Goal: Information Seeking & Learning: Check status

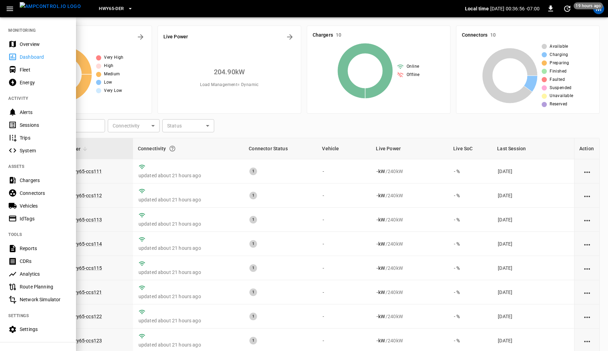
click at [37, 125] on div "Sessions" at bounding box center [44, 125] width 48 height 7
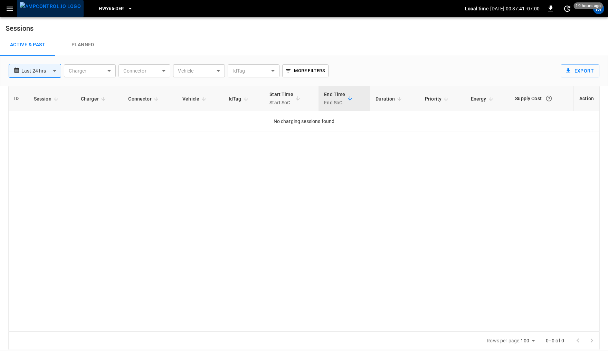
click at [52, 8] on img "menu" at bounding box center [50, 6] width 61 height 9
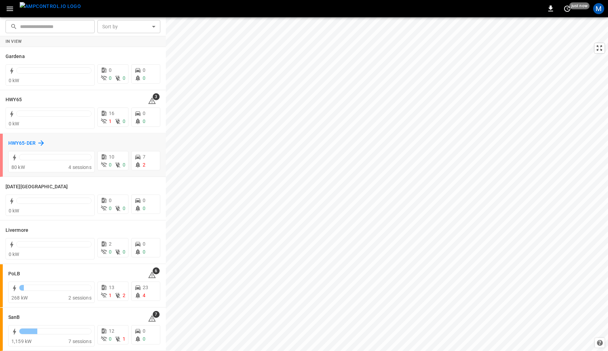
click at [27, 141] on h6 "HWY65-DER" at bounding box center [21, 144] width 27 height 8
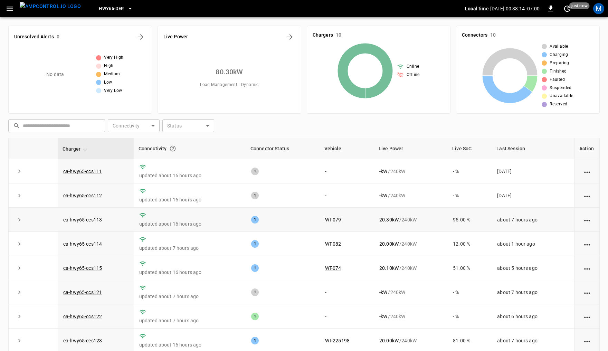
scroll to position [18, 0]
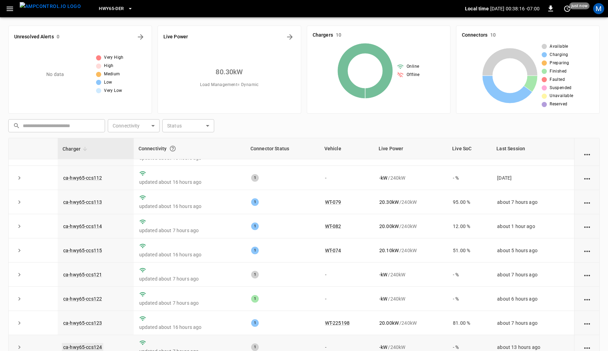
click at [86, 346] on link "ca-hwy65-ccs124" at bounding box center [82, 347] width 41 height 8
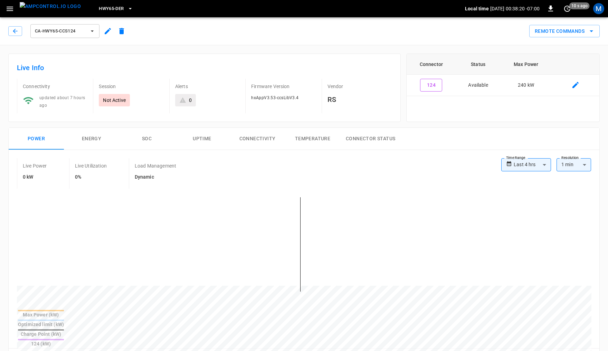
scroll to position [171, 0]
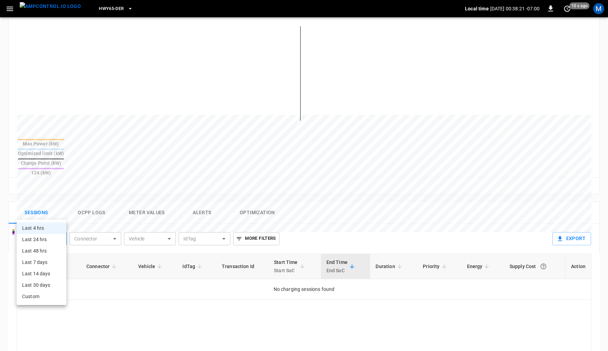
click at [62, 214] on body "**********" at bounding box center [304, 177] width 608 height 697
click at [49, 239] on li "Last 24 hrs" at bounding box center [42, 239] width 50 height 11
type input "**********"
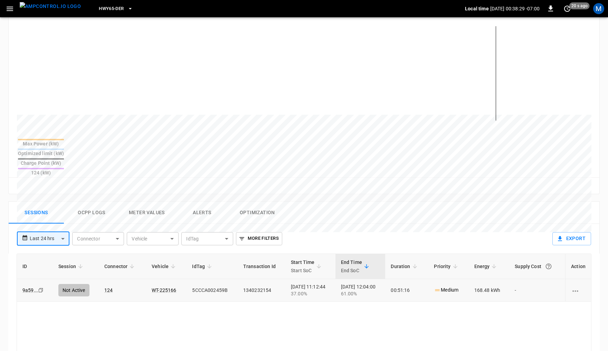
click at [40, 287] on icon "Copy" at bounding box center [41, 290] width 6 height 6
click at [39, 287] on icon "Copy" at bounding box center [41, 290] width 6 height 6
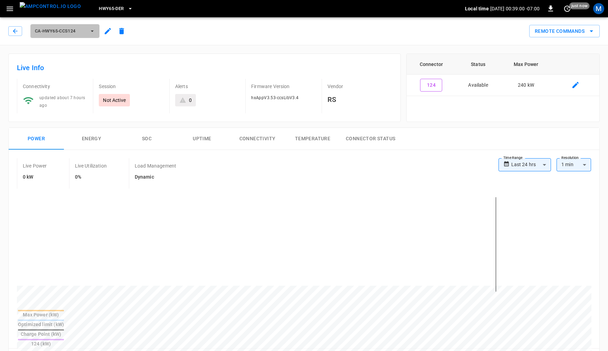
scroll to position [1, 0]
click at [86, 31] on button "ca-hwy65-ccs124" at bounding box center [64, 30] width 69 height 14
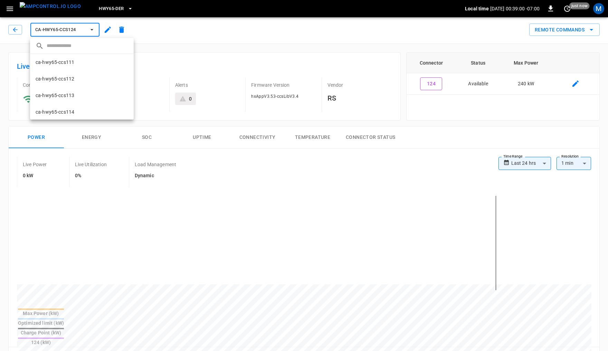
scroll to position [100, 0]
click at [75, 112] on li "ca-hwy65-ccs125 602c ..." at bounding box center [82, 111] width 104 height 17
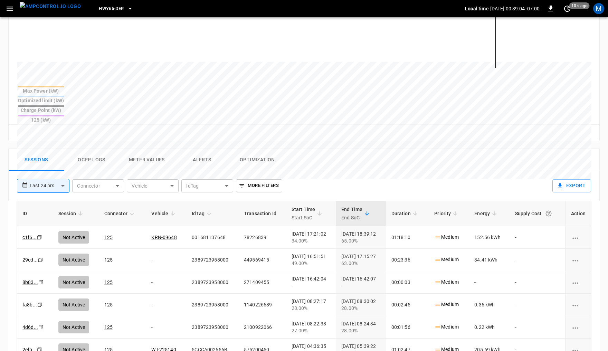
scroll to position [226, 0]
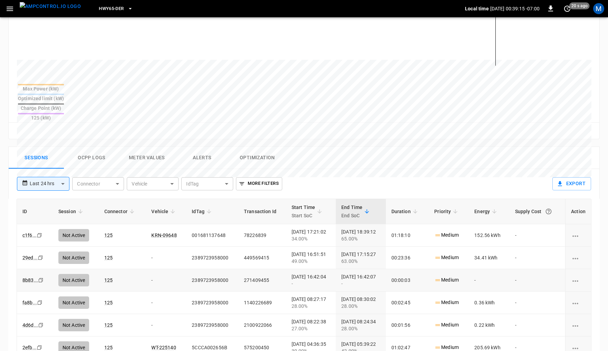
click at [39, 277] on icon "Copy" at bounding box center [41, 280] width 6 height 6
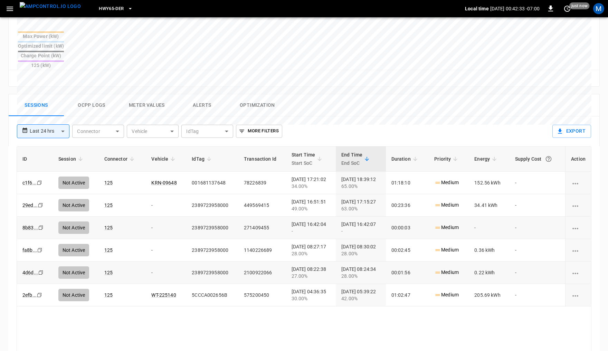
scroll to position [298, 0]
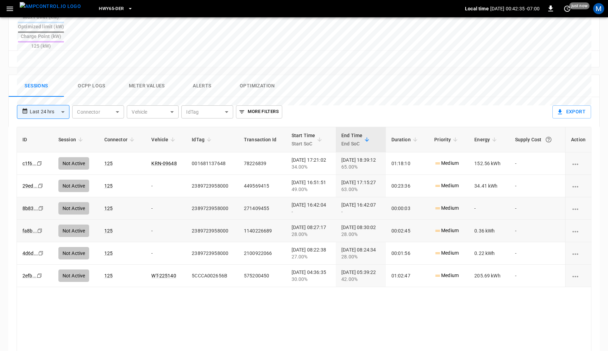
click at [41, 228] on icon "Copy" at bounding box center [40, 231] width 6 height 6
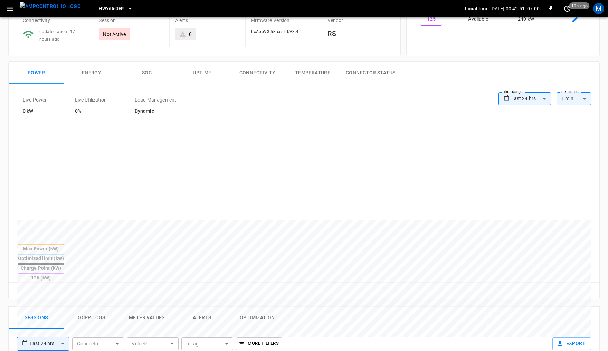
scroll to position [0, 0]
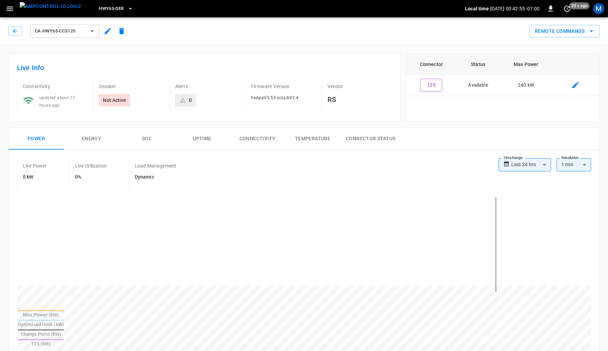
click at [10, 9] on icon "button" at bounding box center [10, 8] width 9 height 9
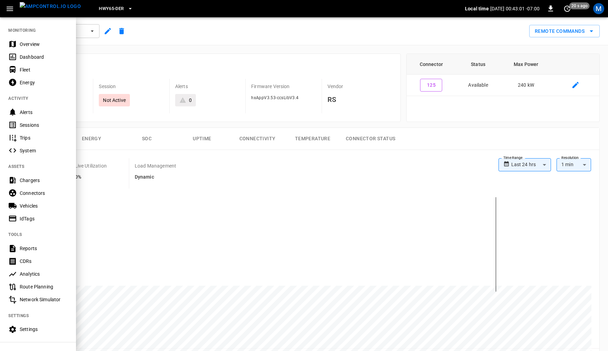
click at [40, 126] on div "Sessions" at bounding box center [44, 125] width 48 height 7
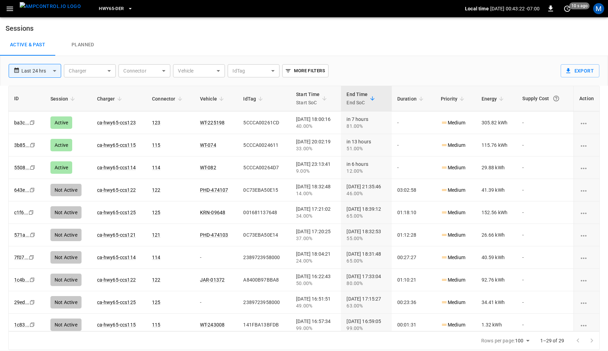
scroll to position [20, 0]
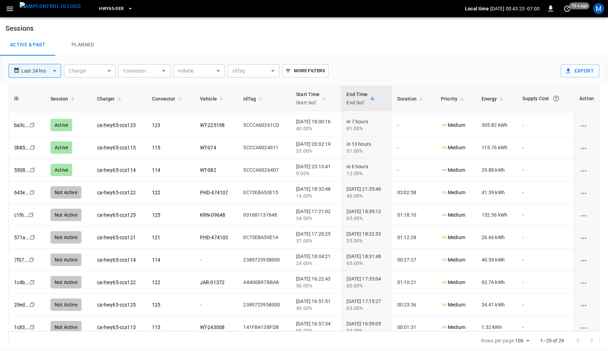
click at [495, 98] on span "Energy" at bounding box center [494, 99] width 25 height 8
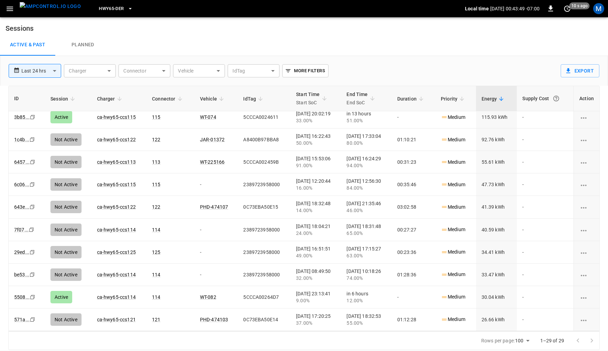
scroll to position [0, 0]
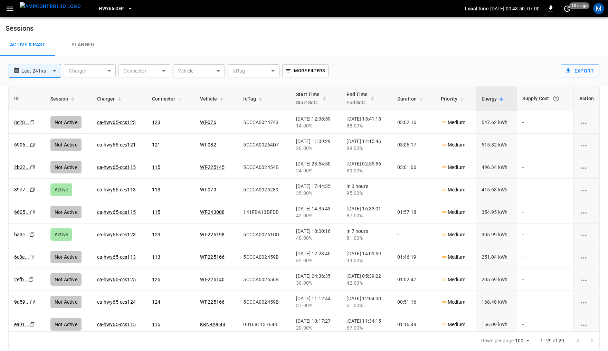
click at [46, 69] on body "**********" at bounding box center [304, 175] width 608 height 350
click at [33, 106] on li "Last 48 hrs" at bounding box center [34, 108] width 53 height 11
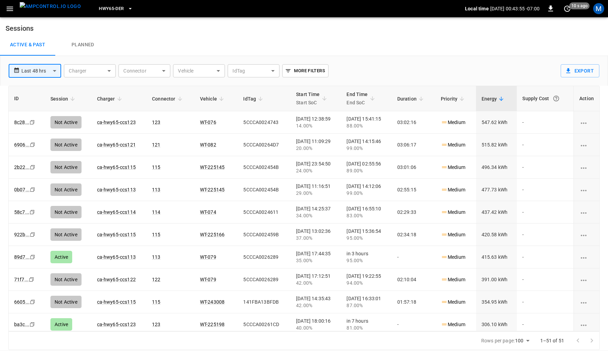
click at [495, 95] on span "Energy" at bounding box center [494, 99] width 25 height 8
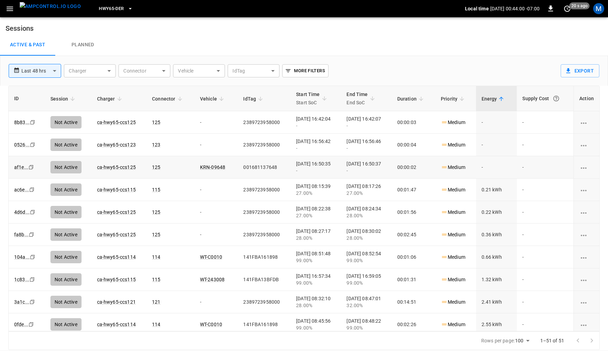
click at [410, 165] on td "00:00:02" at bounding box center [414, 167] width 44 height 22
click at [51, 70] on body "**********" at bounding box center [304, 175] width 608 height 350
click at [43, 120] on li "Last 7 days" at bounding box center [34, 120] width 53 height 11
type input "**********"
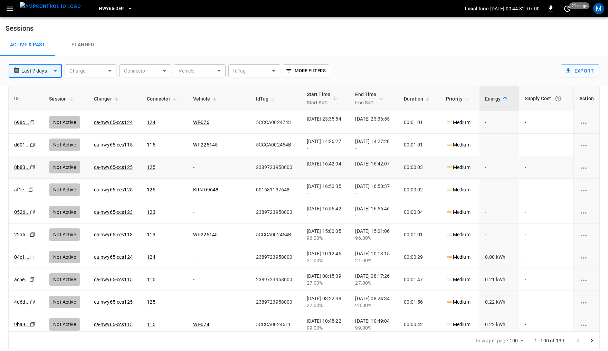
click at [416, 164] on td "00:00:03" at bounding box center [419, 167] width 42 height 22
click at [408, 167] on td "00:00:03" at bounding box center [419, 167] width 42 height 22
click at [55, 8] on img "menu" at bounding box center [50, 6] width 61 height 9
